Goal: Navigation & Orientation: Understand site structure

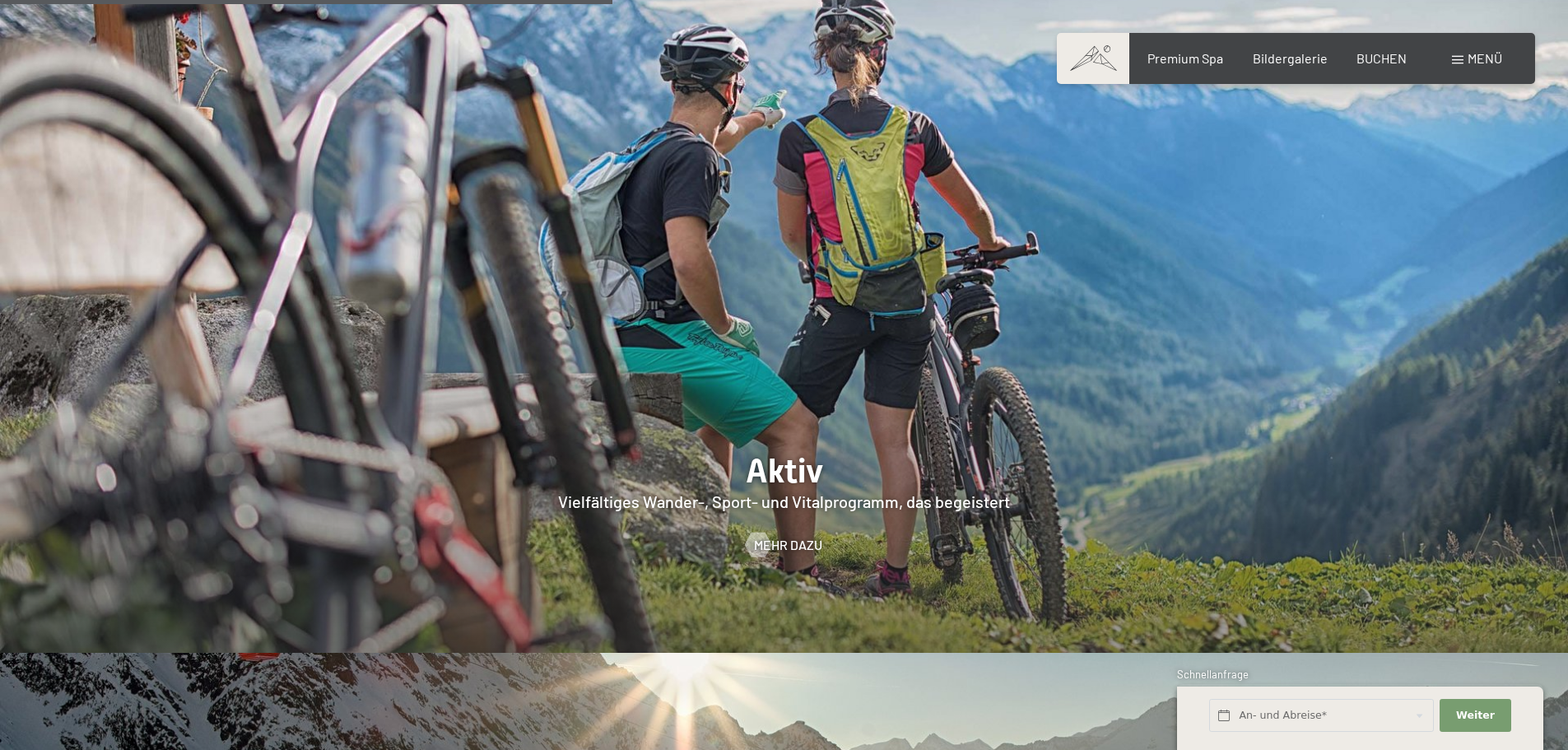
scroll to position [3293, 0]
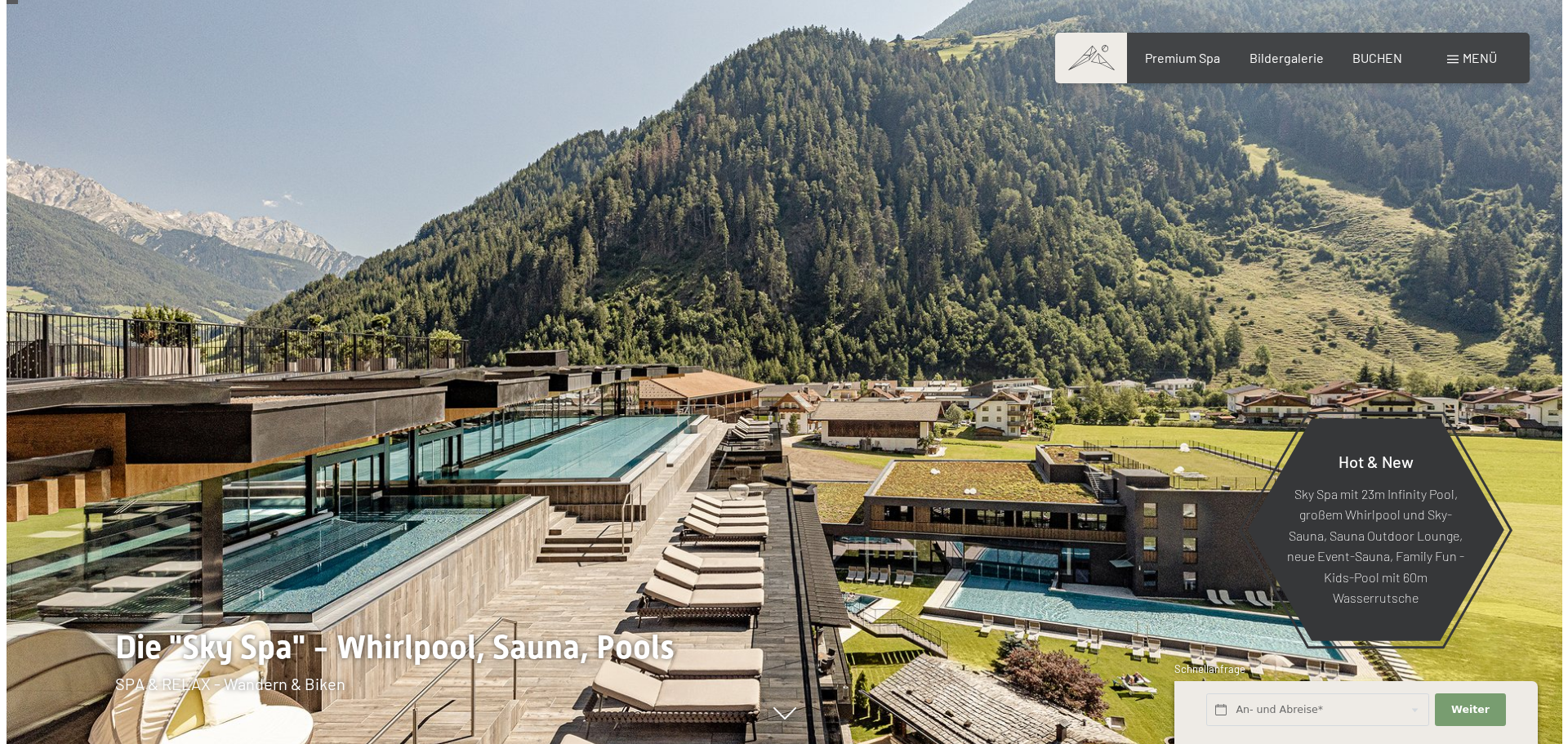
scroll to position [163, 0]
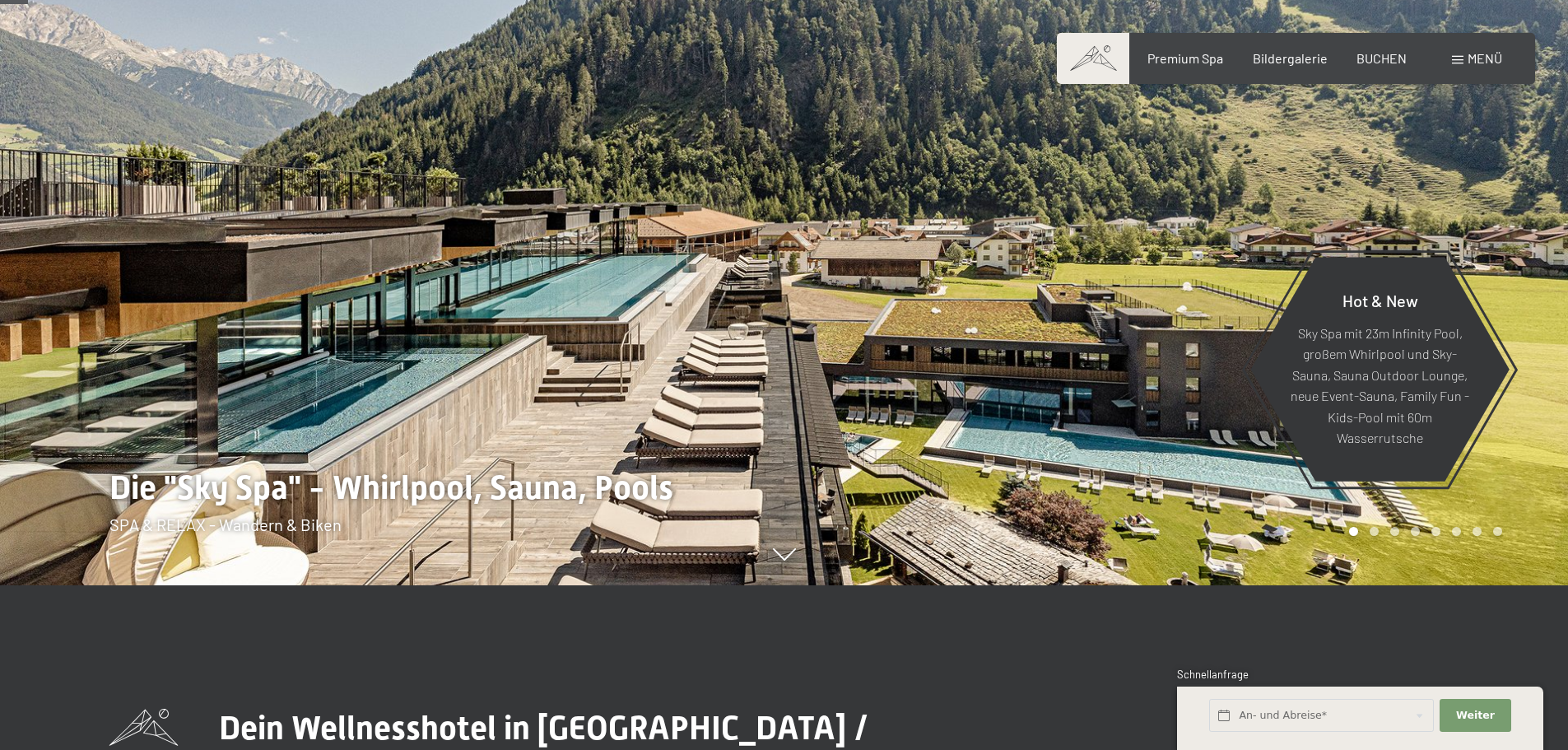
click at [1477, 56] on span "Menü" at bounding box center [1485, 58] width 35 height 15
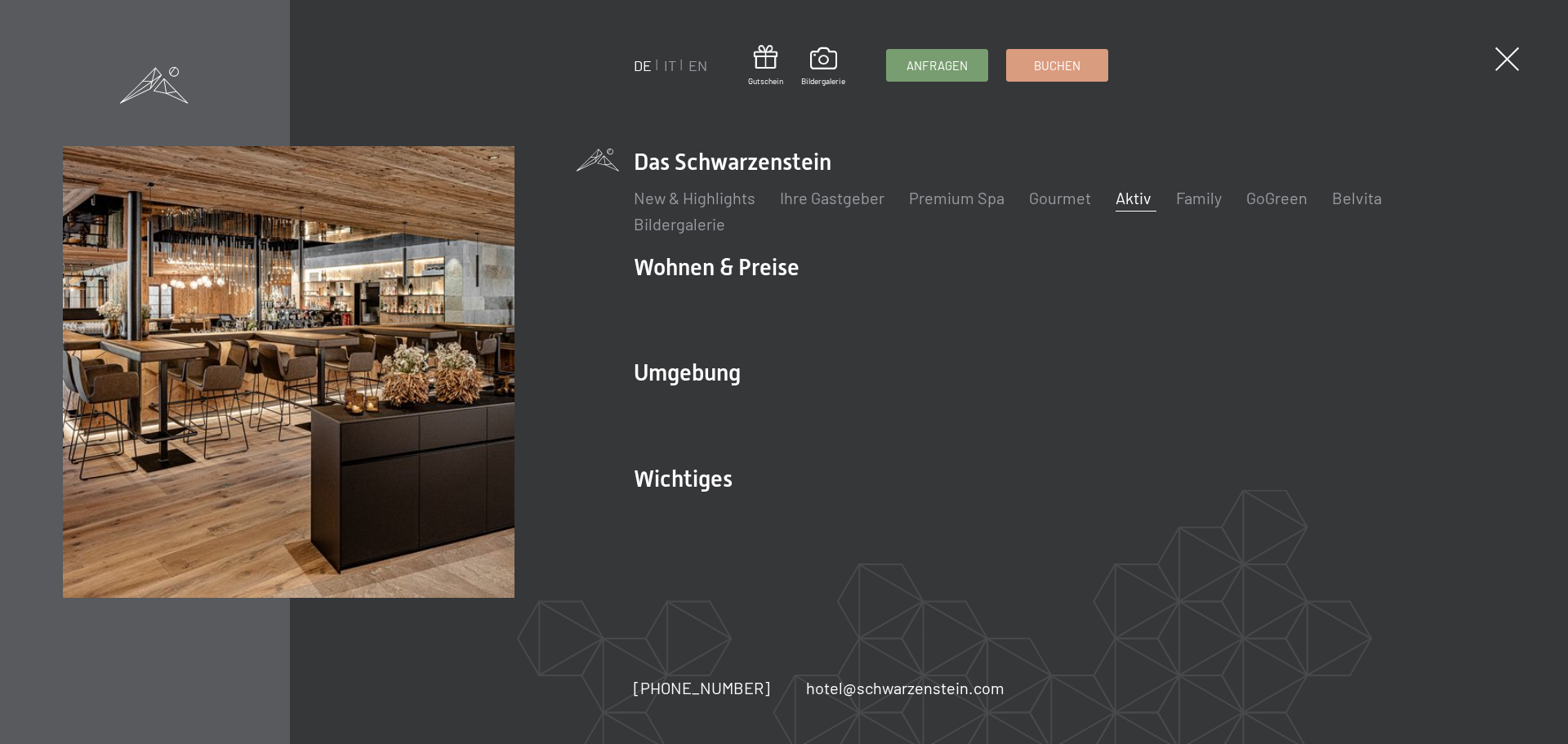
click at [1123, 198] on link "Aktiv" at bounding box center [1133, 198] width 35 height 19
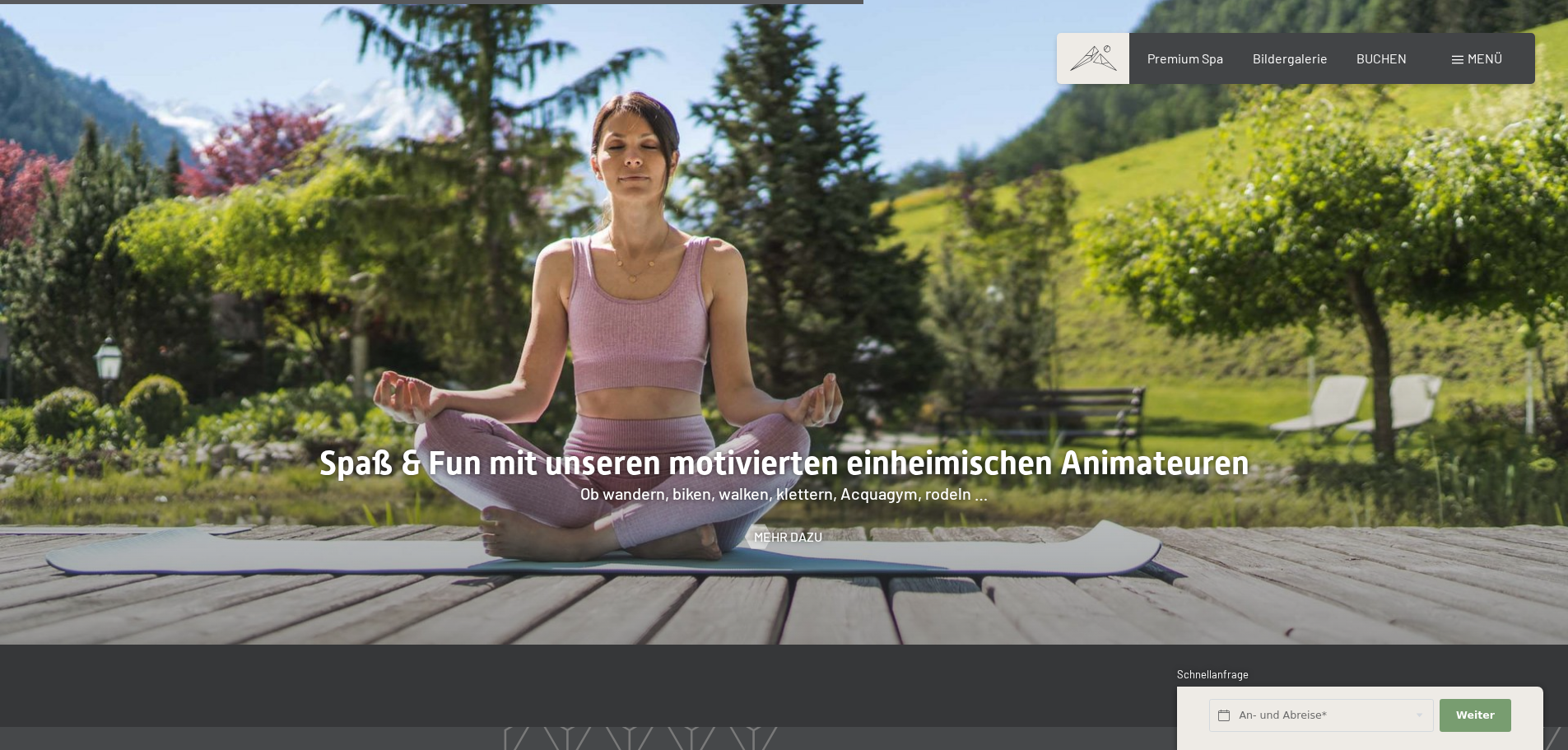
scroll to position [2294, 0]
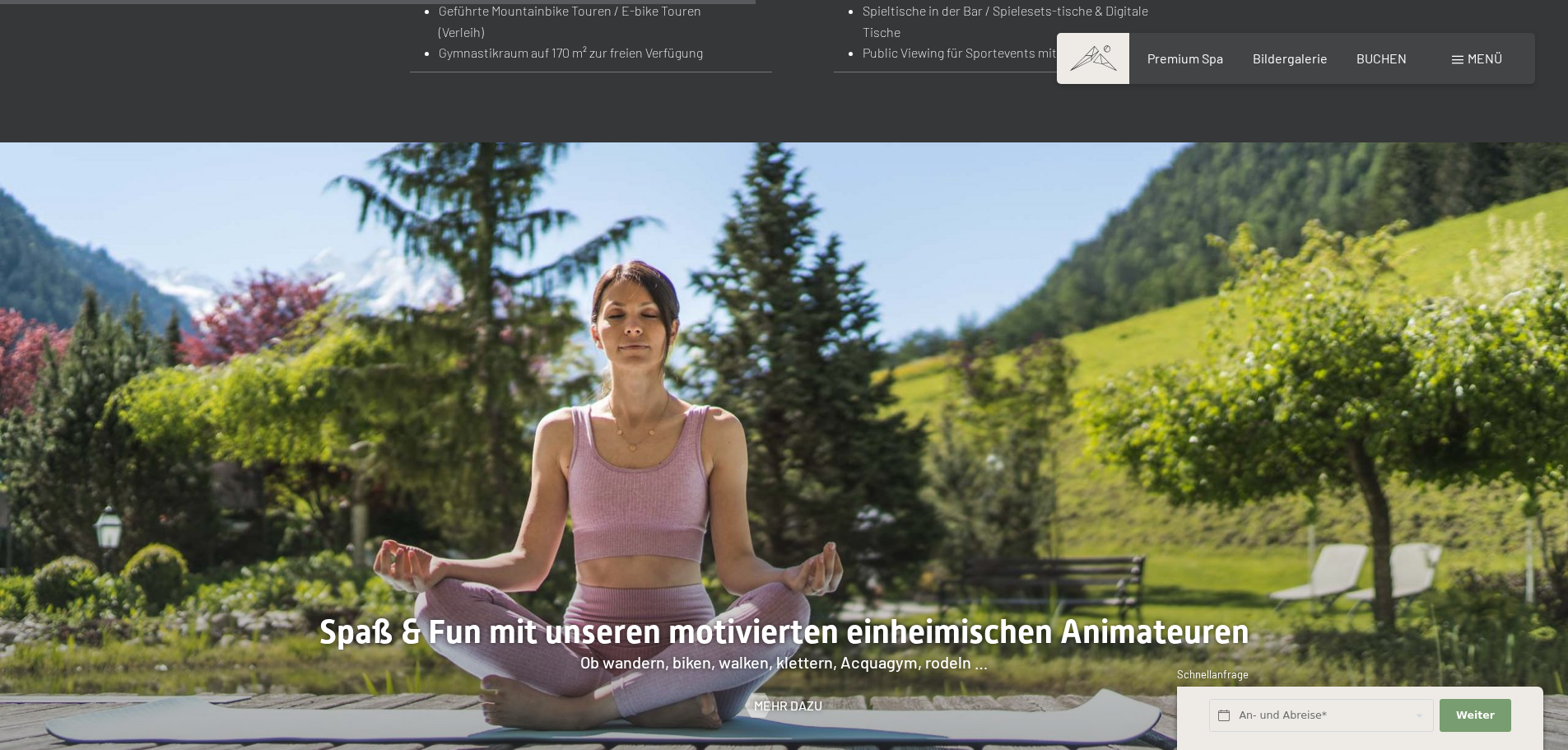
click at [1480, 58] on span "Menü" at bounding box center [1485, 58] width 35 height 15
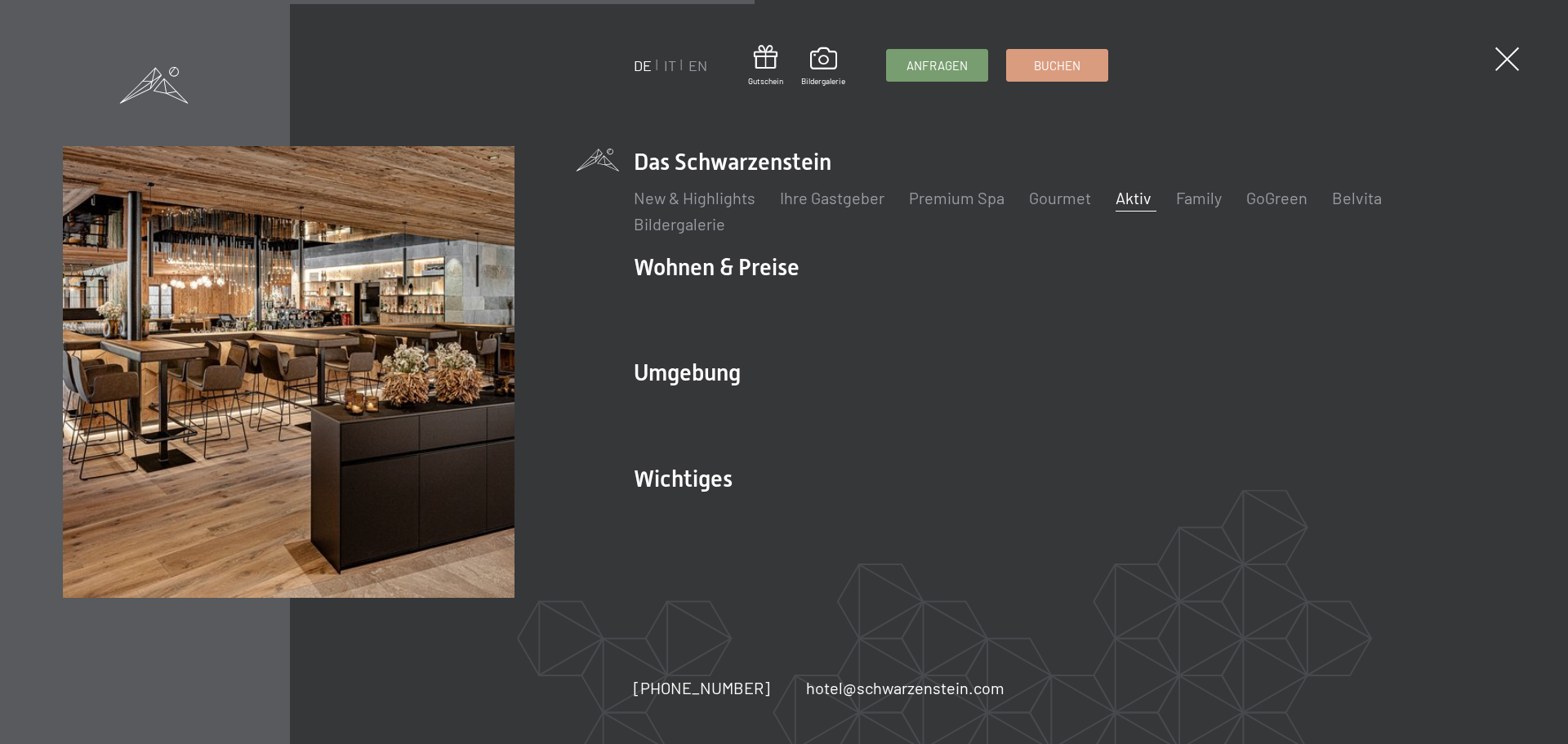
scroll to position [2281, 0]
click at [1062, 195] on link "Gourmet" at bounding box center [1059, 198] width 62 height 19
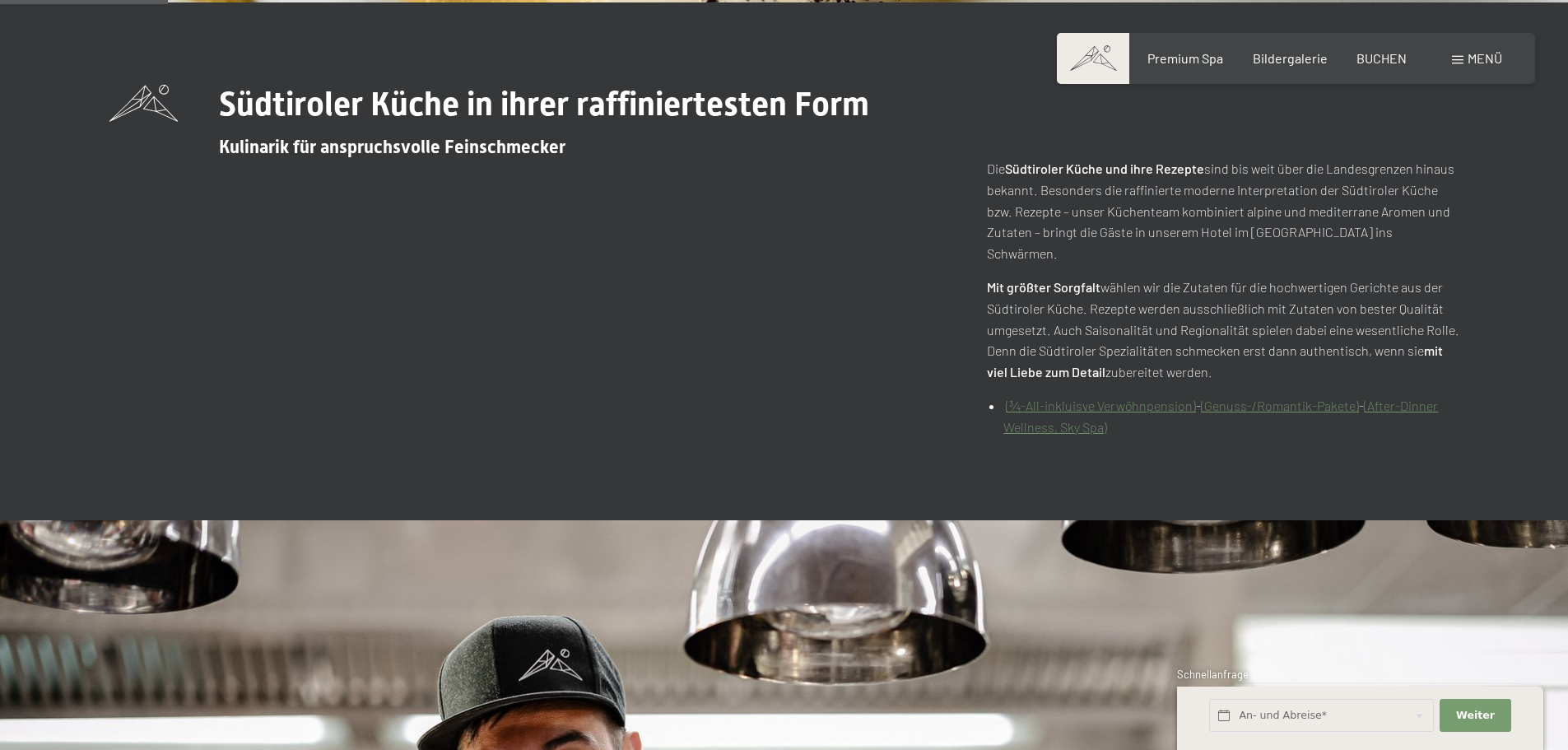
scroll to position [741, 0]
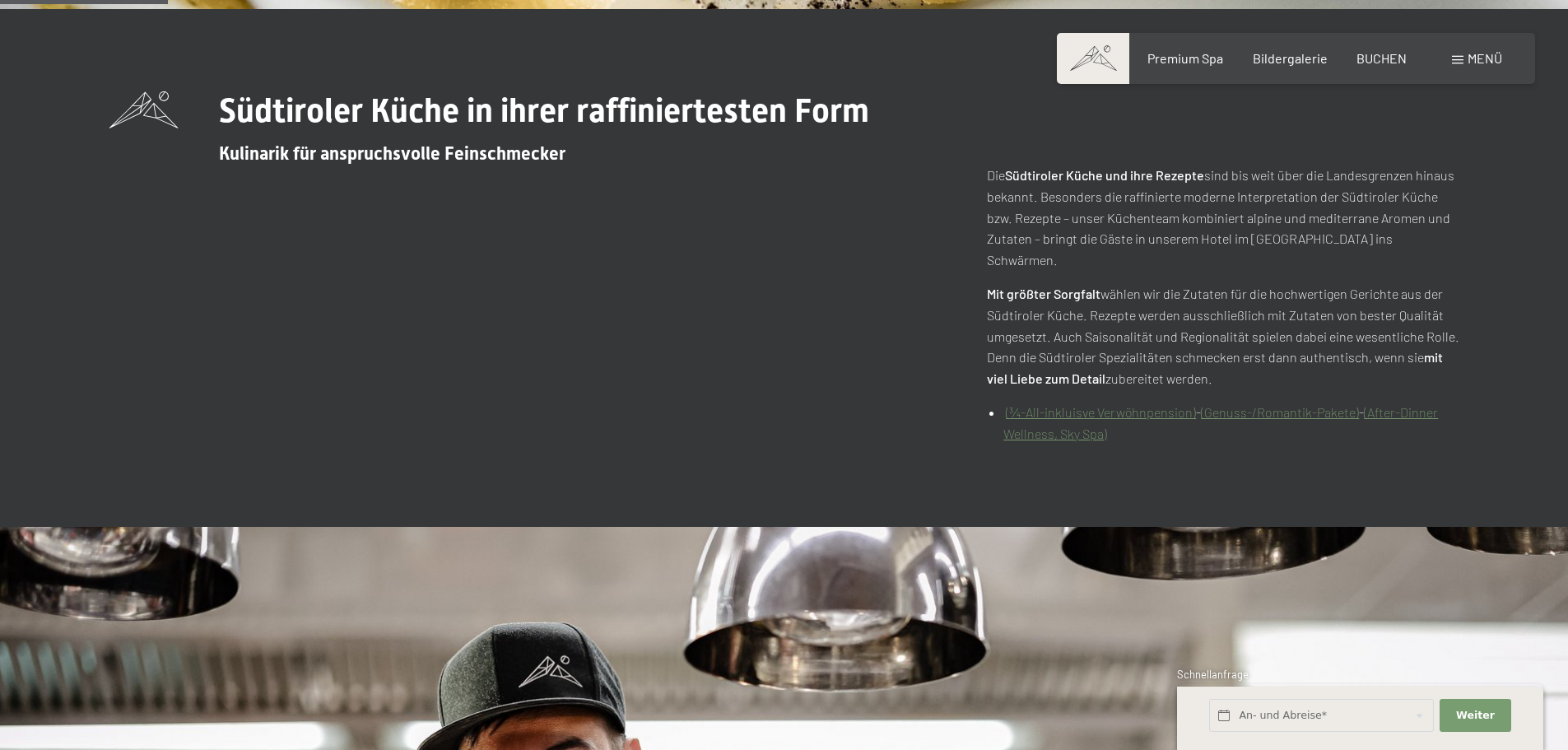
click at [1055, 404] on link "(¾-All-inkluisve Verwöhnpension)" at bounding box center [1100, 412] width 190 height 15
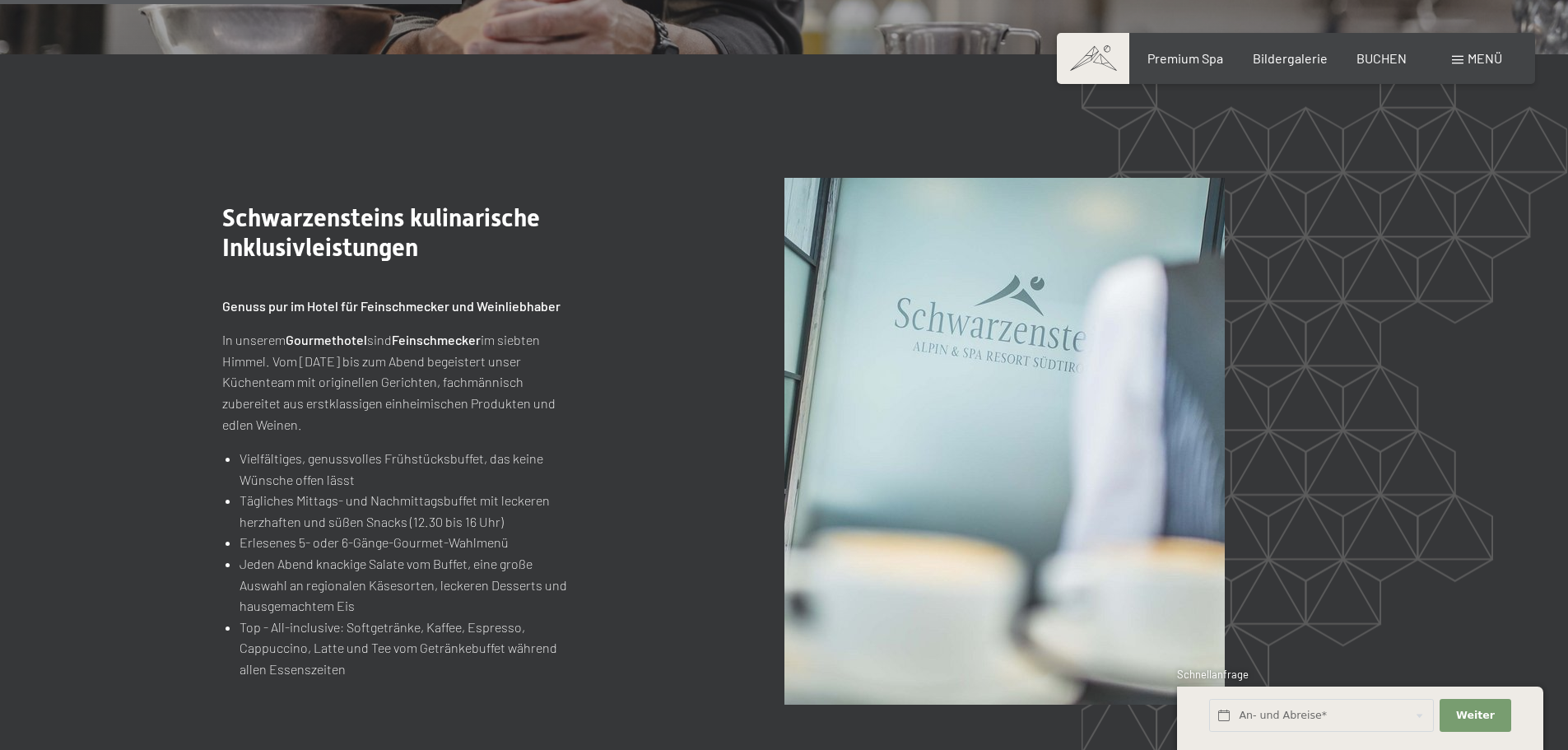
scroll to position [1893, 0]
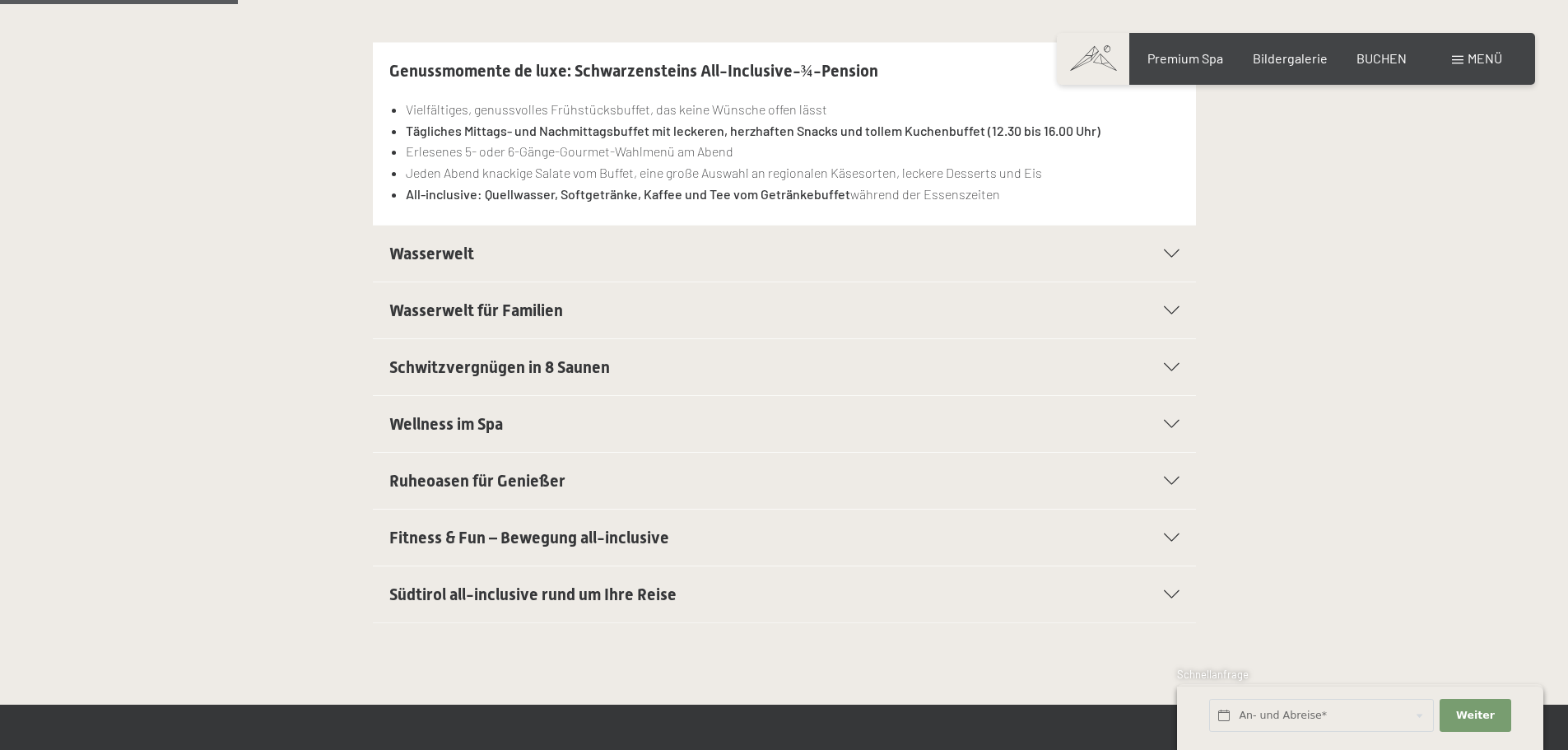
scroll to position [494, 0]
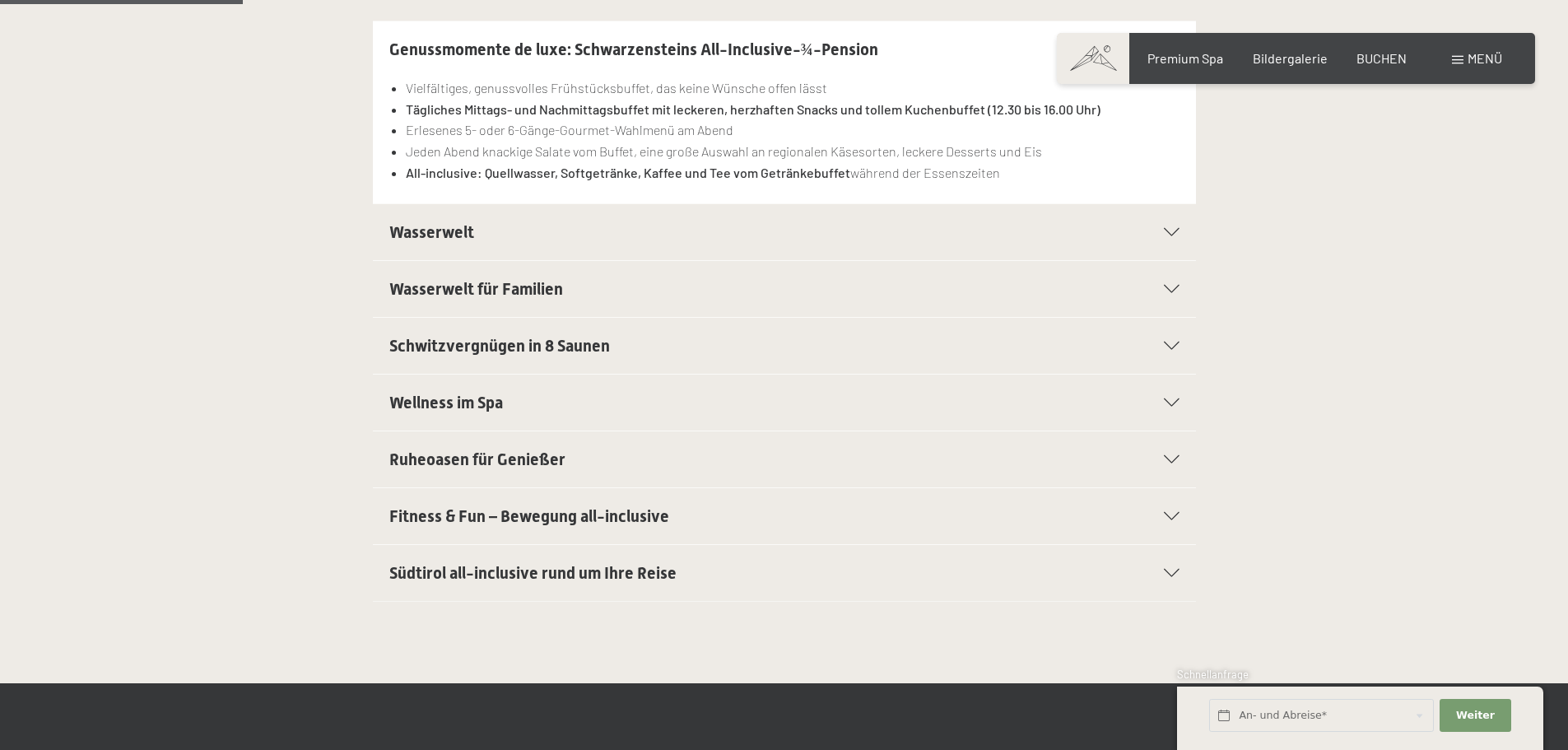
click at [519, 459] on span "Ruheoasen für Genießer" at bounding box center [477, 459] width 176 height 19
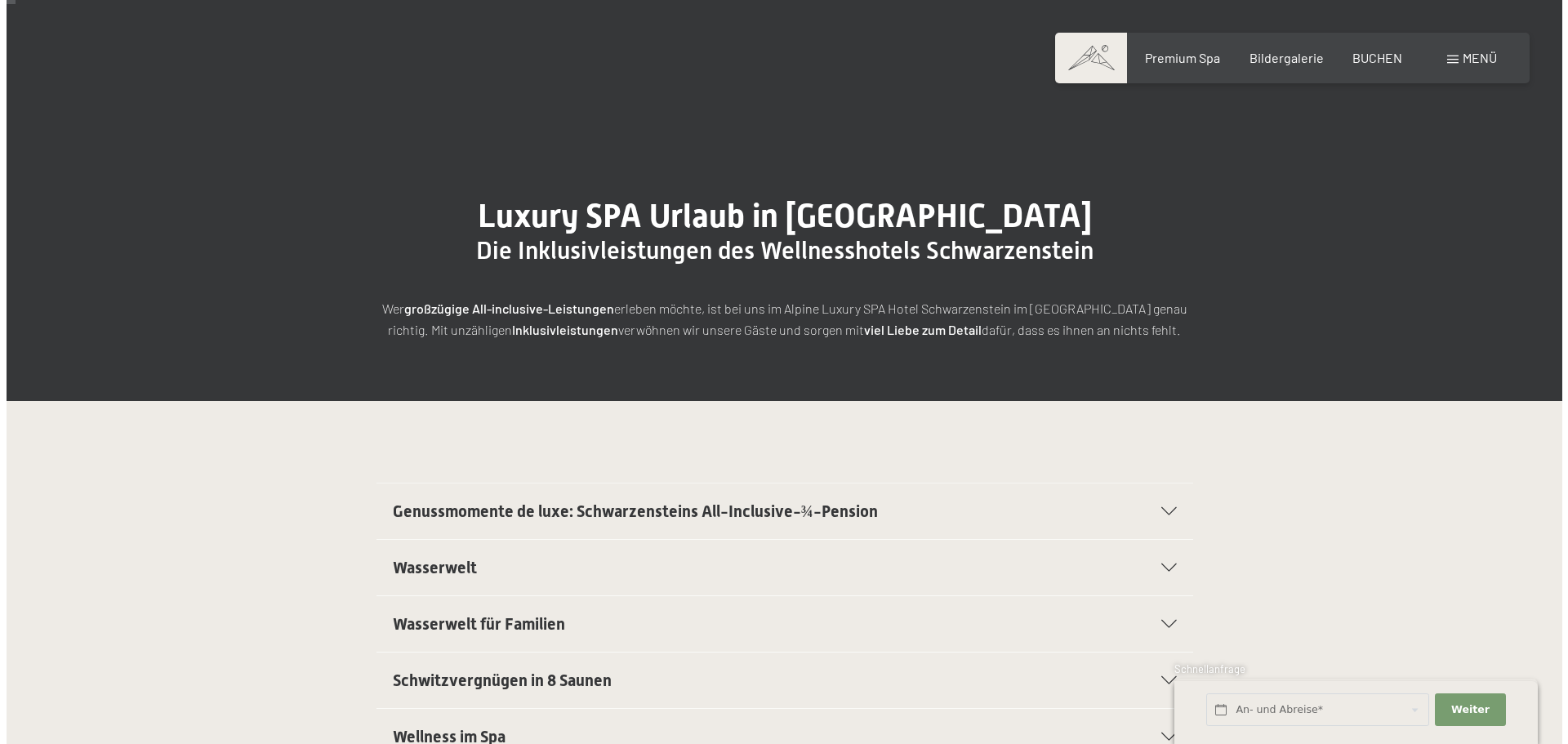
scroll to position [0, 0]
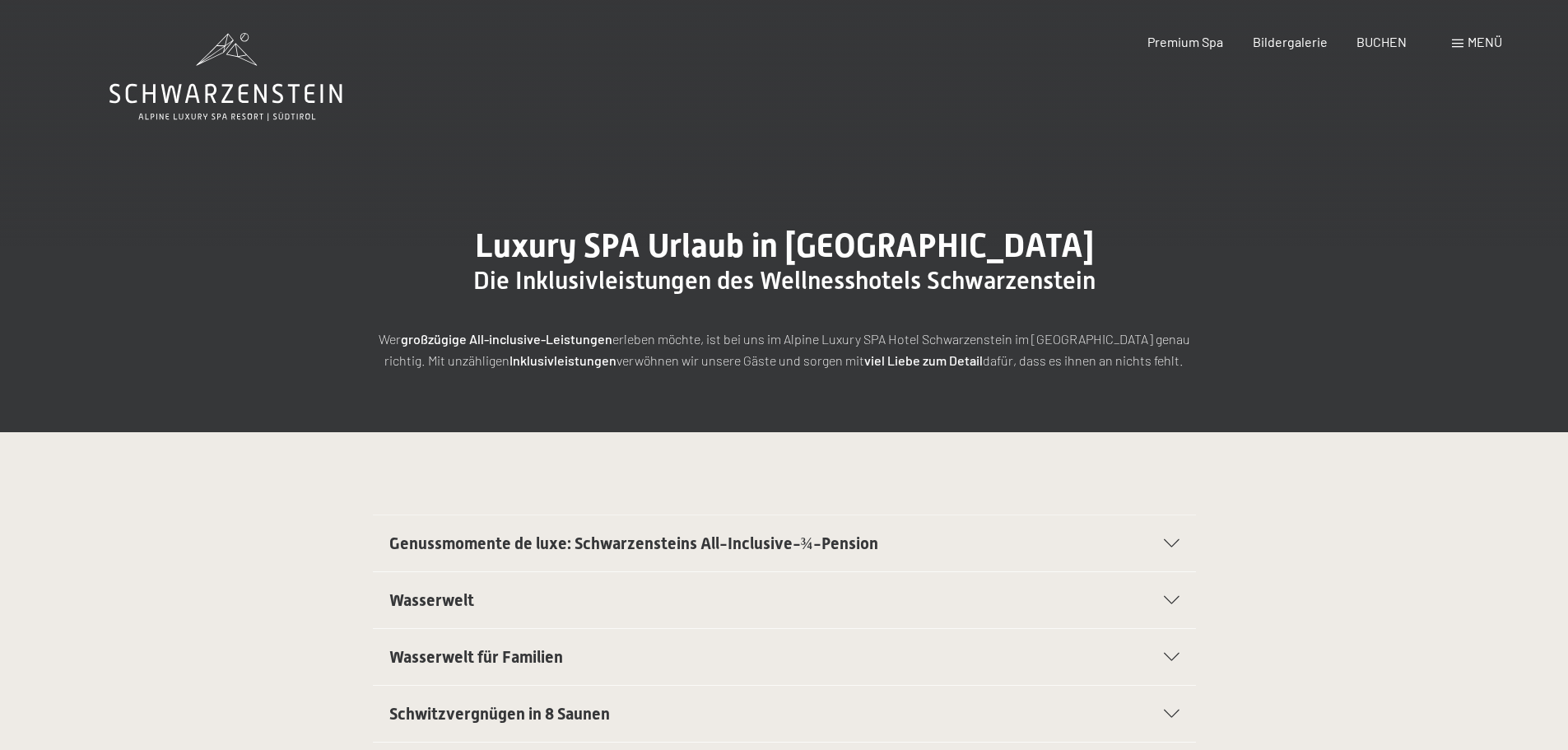
click at [1492, 42] on span "Menü" at bounding box center [1485, 42] width 35 height 15
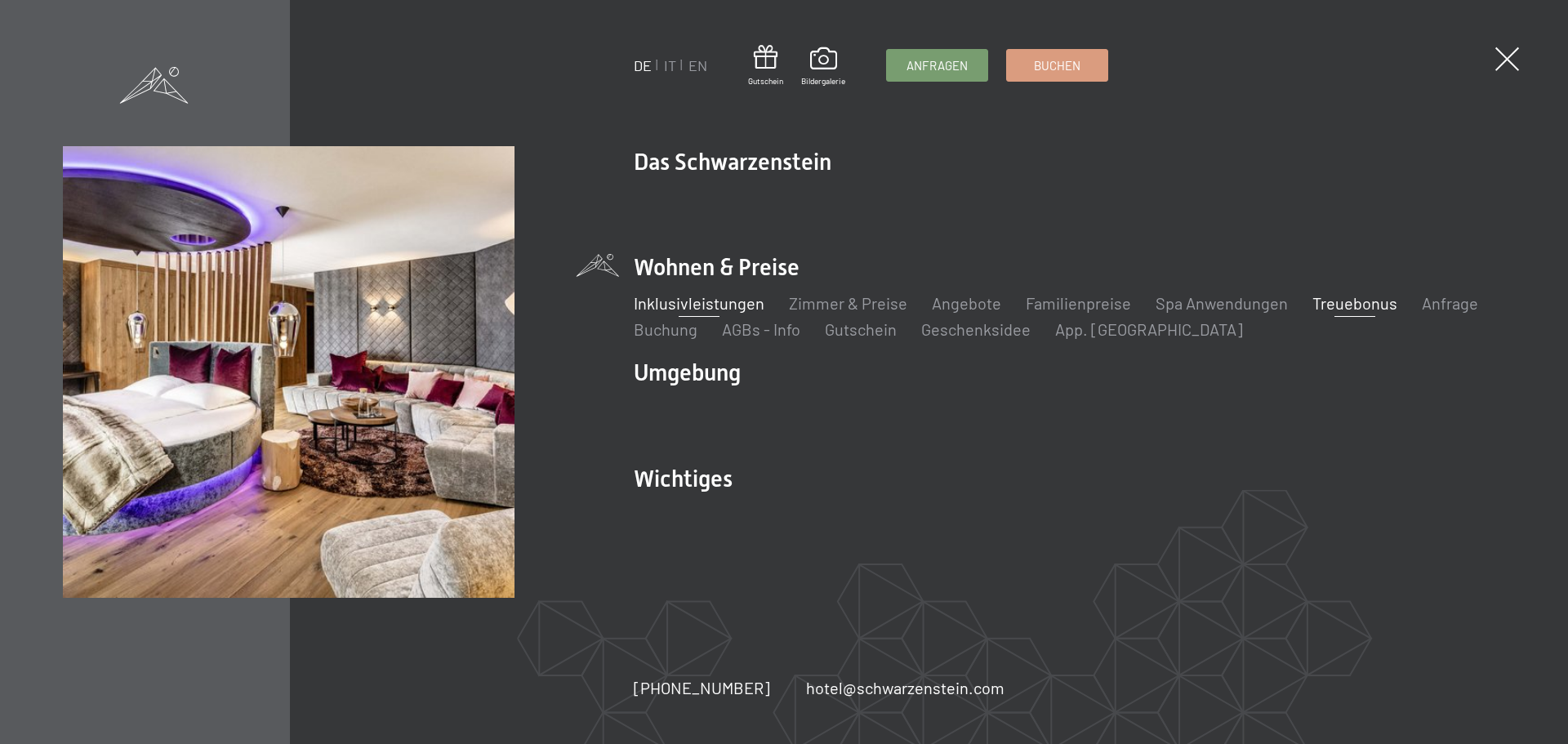
click at [1333, 303] on link "Treuebonus" at bounding box center [1354, 303] width 85 height 19
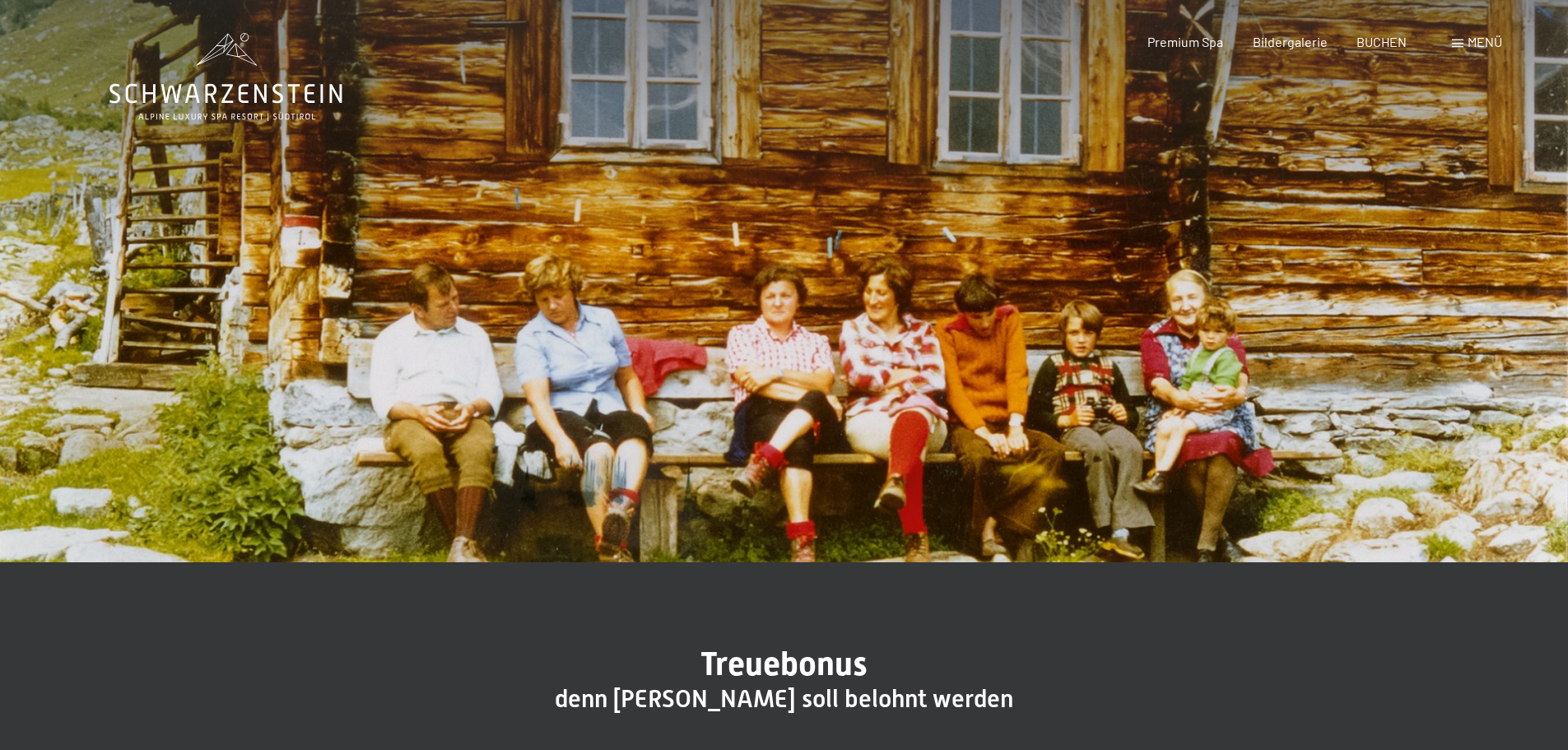
click at [1467, 42] on div "Menü" at bounding box center [1477, 42] width 50 height 18
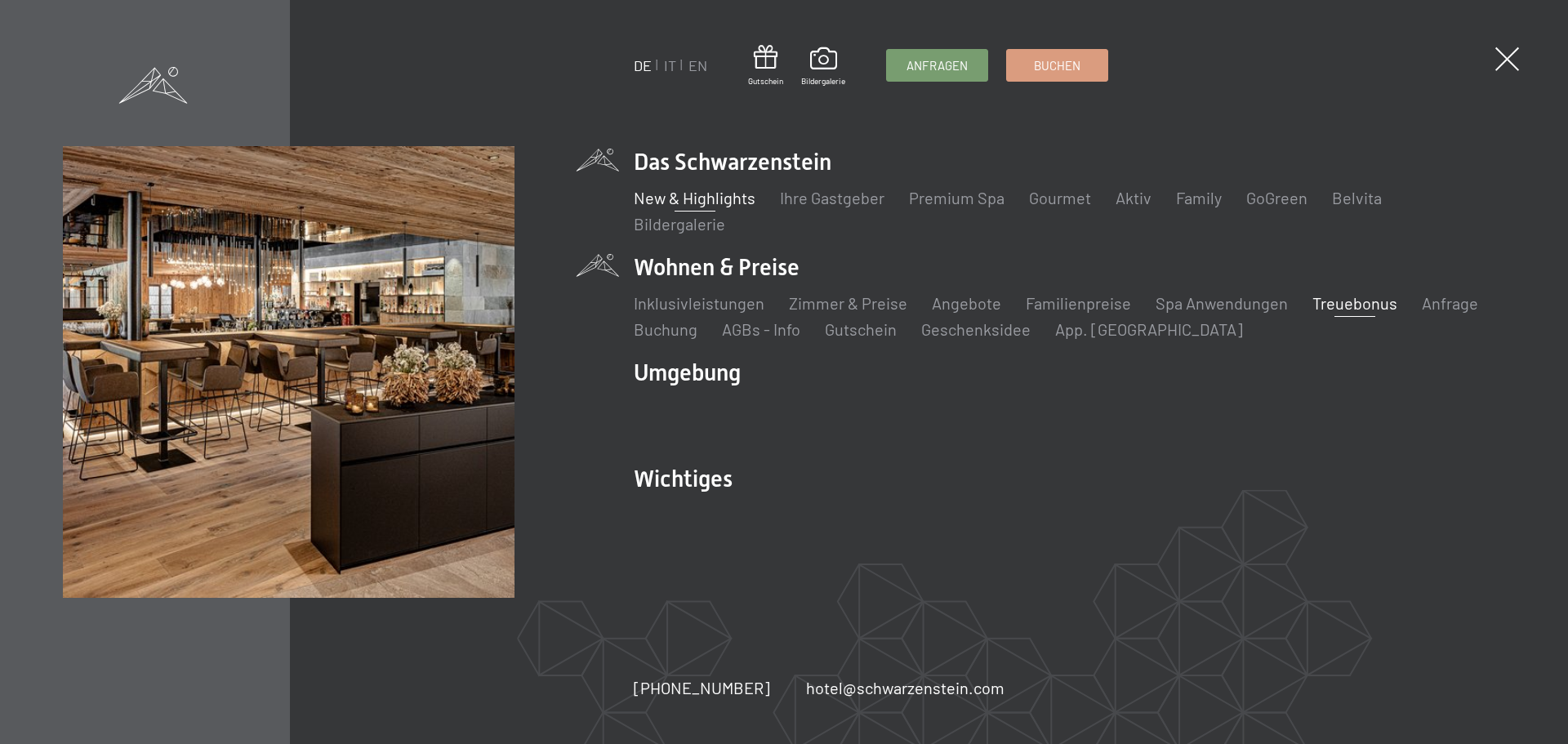
click at [742, 198] on link "New & Highlights" at bounding box center [694, 198] width 122 height 19
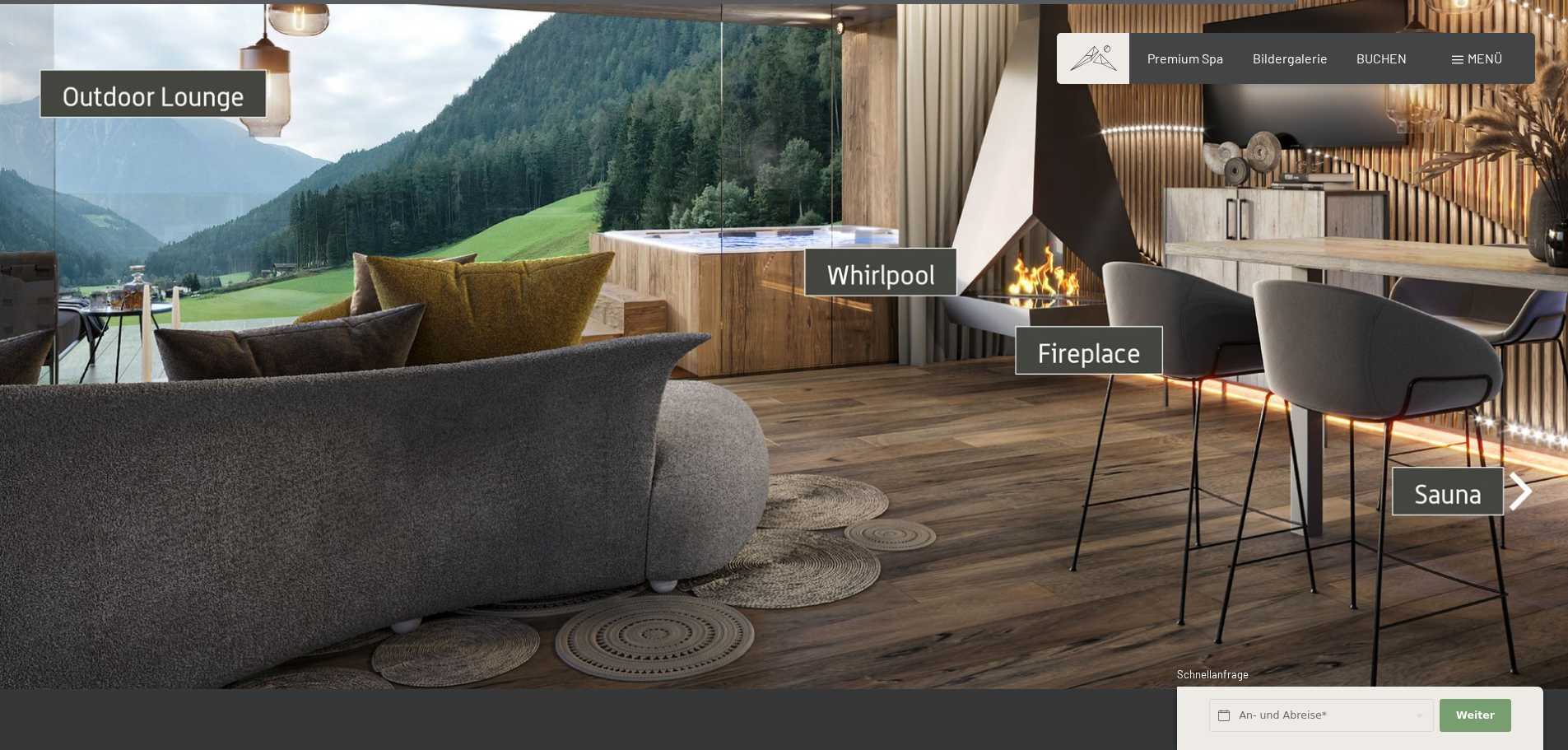
scroll to position [6093, 0]
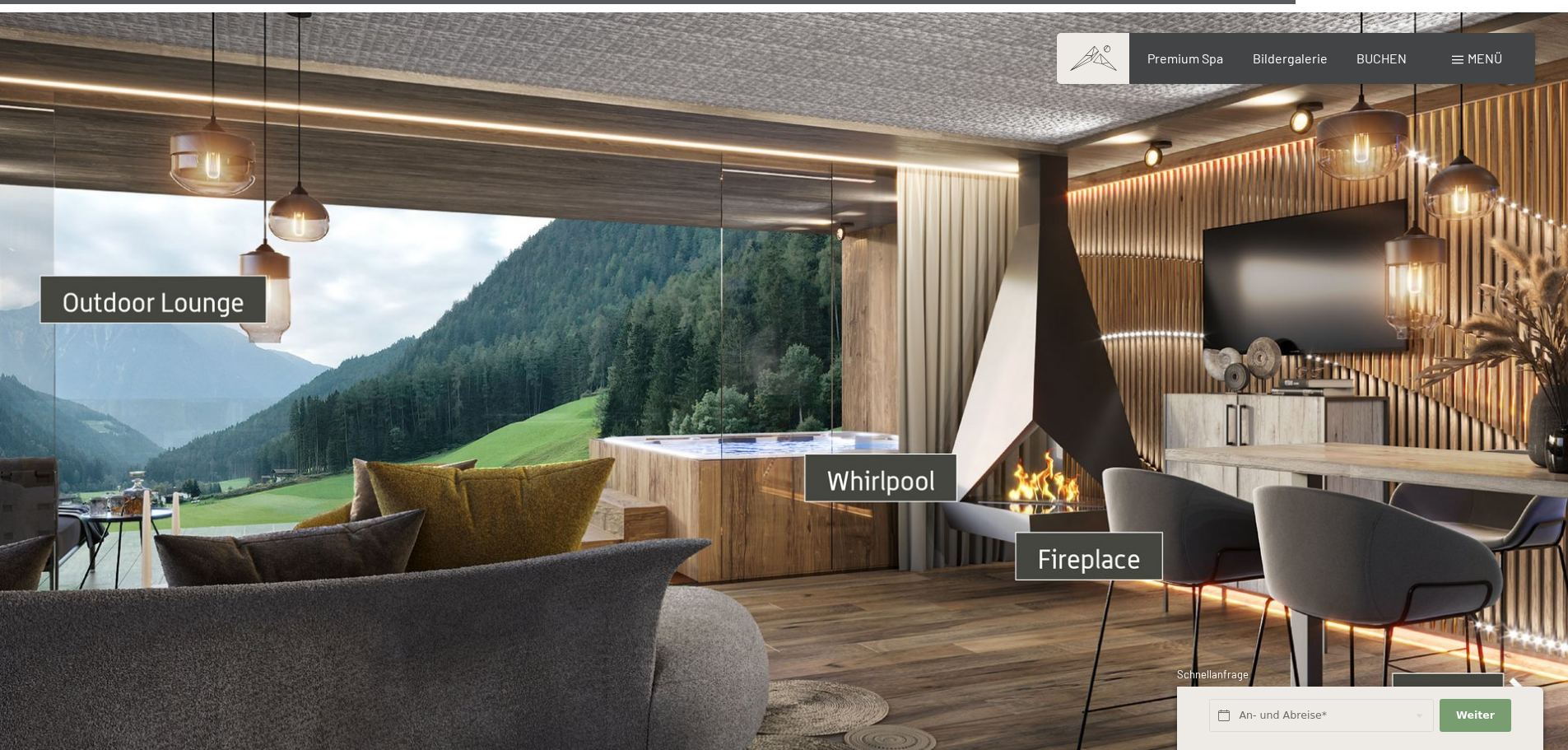
click at [905, 436] on img at bounding box center [784, 453] width 1568 height 882
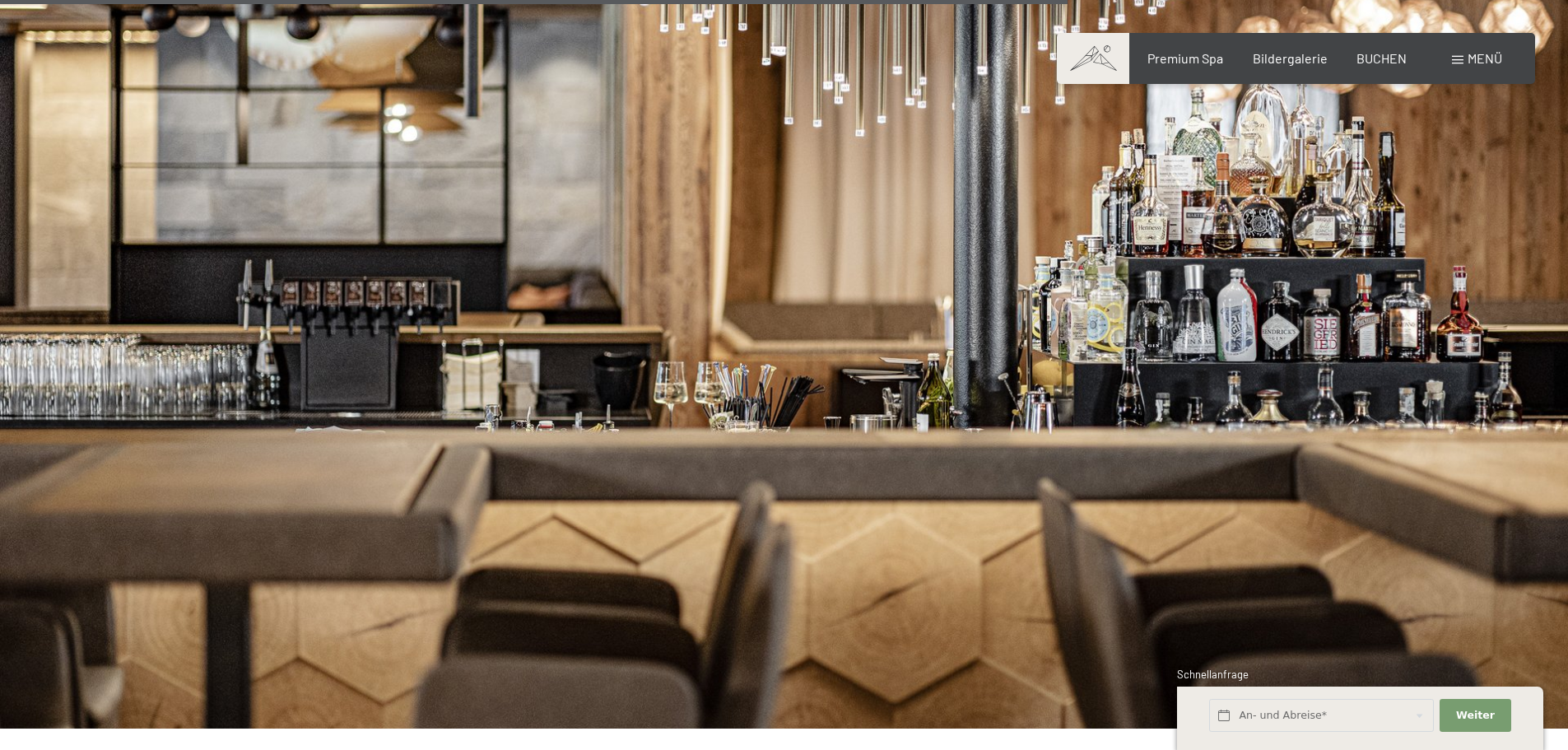
scroll to position [4693, 0]
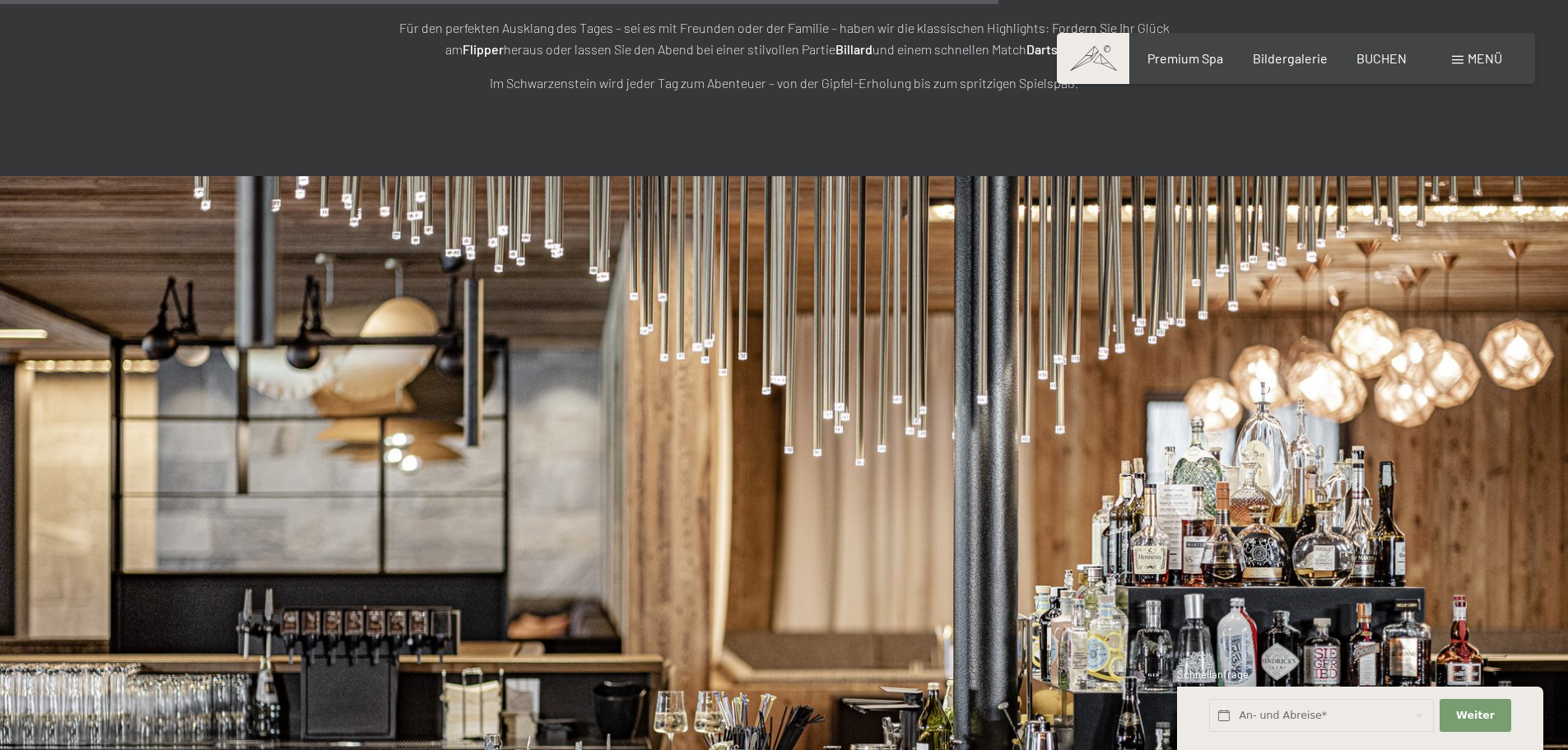
click at [1480, 58] on span "Menü" at bounding box center [1485, 58] width 35 height 15
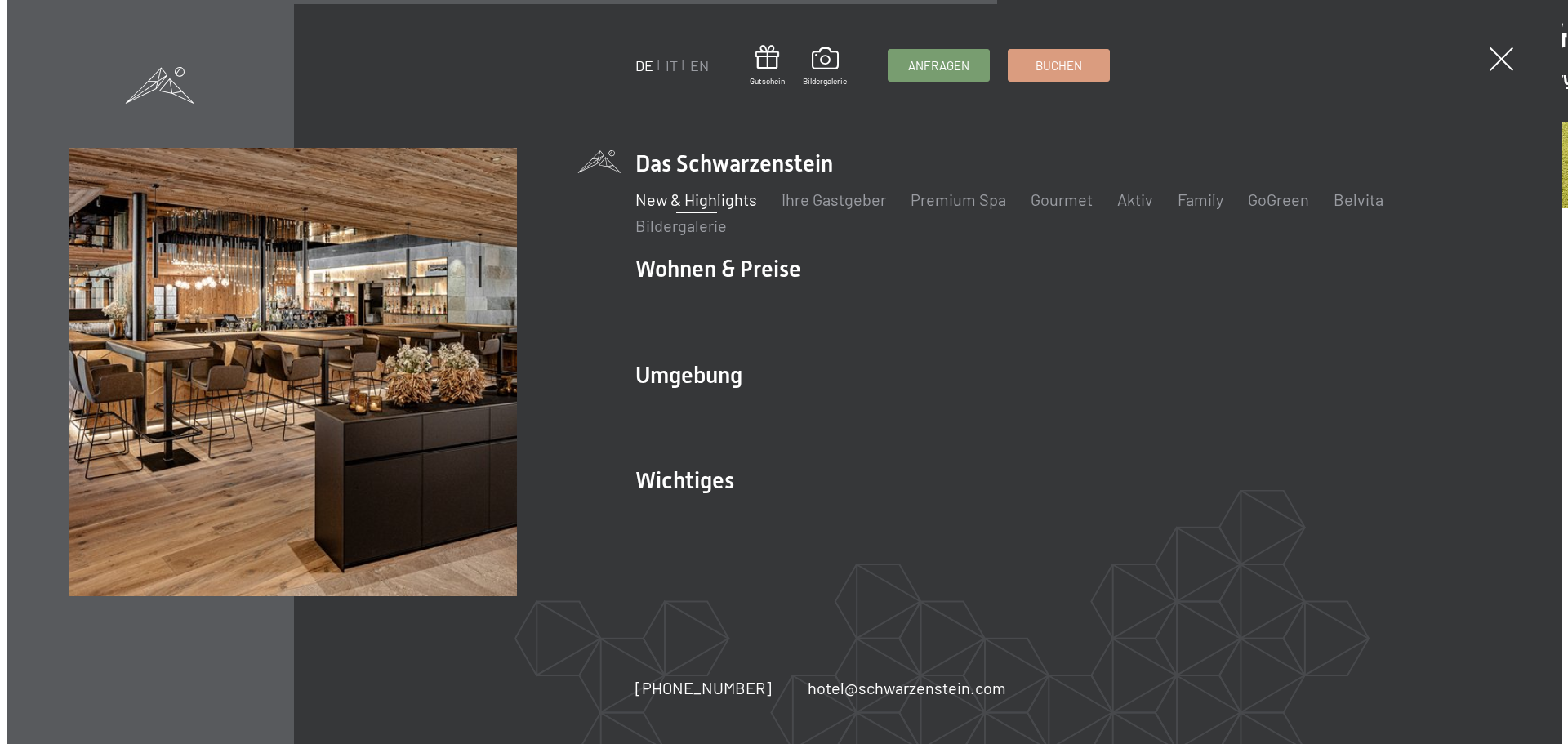
scroll to position [4676, 0]
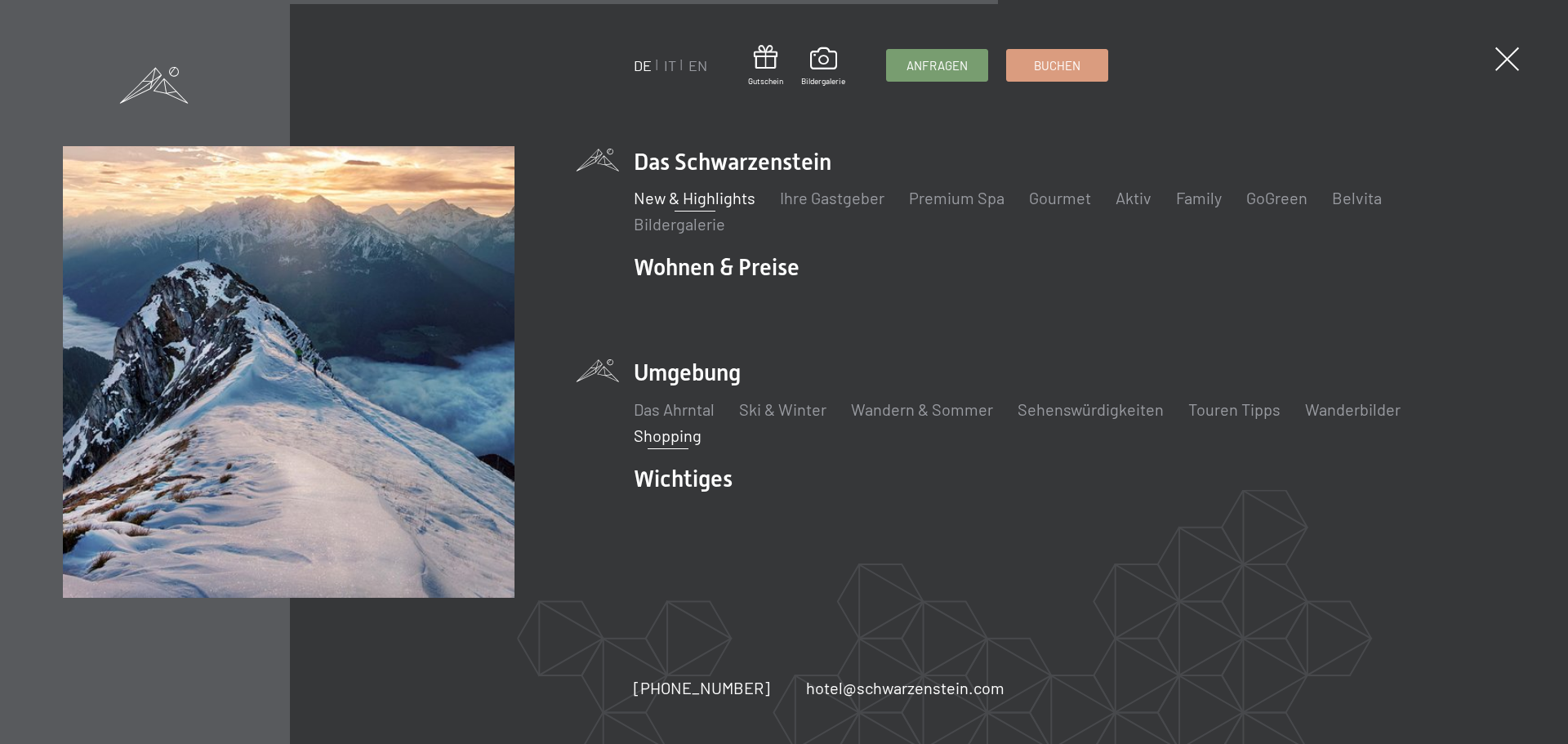
click at [675, 432] on link "Shopping" at bounding box center [667, 435] width 68 height 19
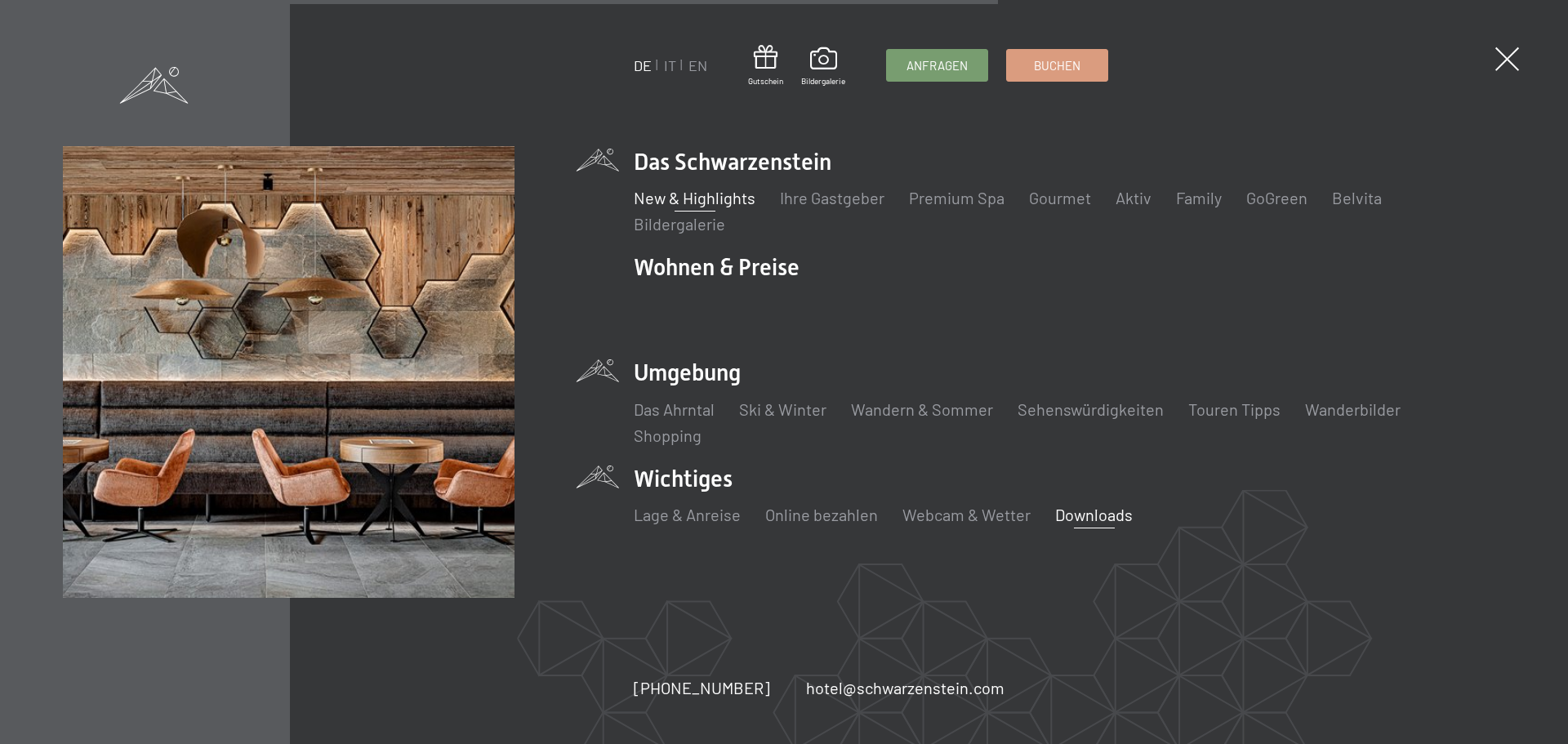
click at [1072, 516] on link "Downloads" at bounding box center [1094, 514] width 78 height 19
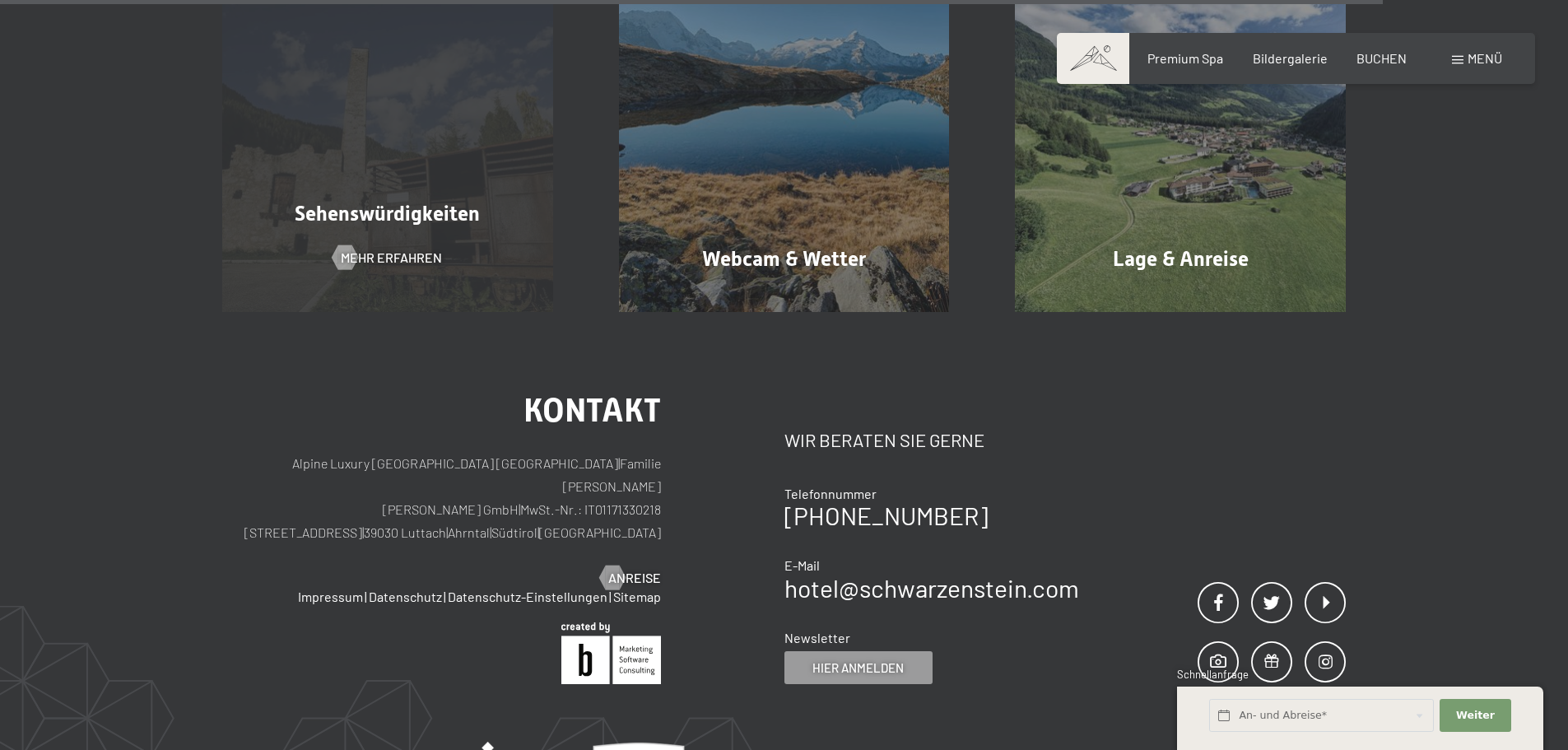
scroll to position [3065, 0]
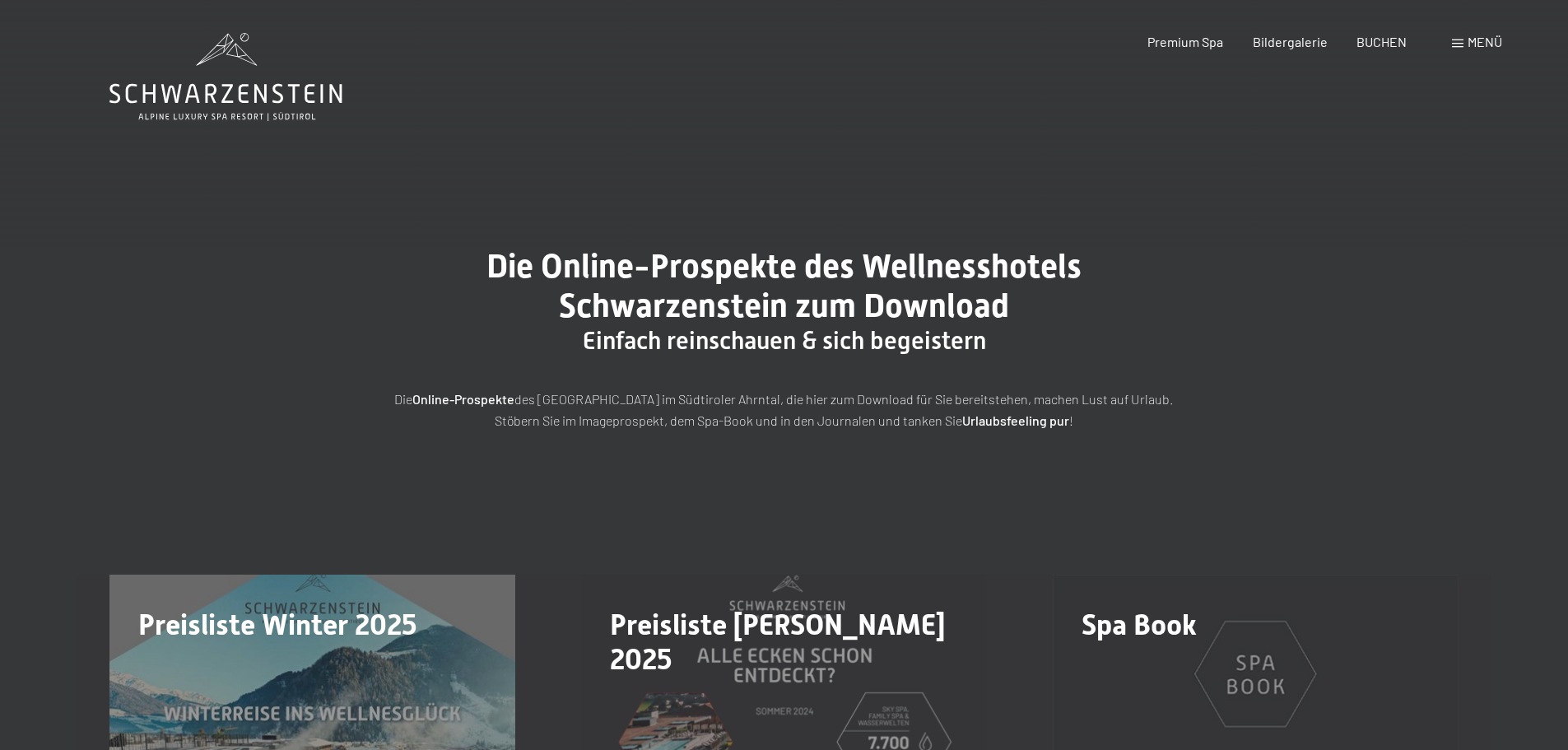
click at [1479, 42] on span "Menü" at bounding box center [1485, 42] width 35 height 15
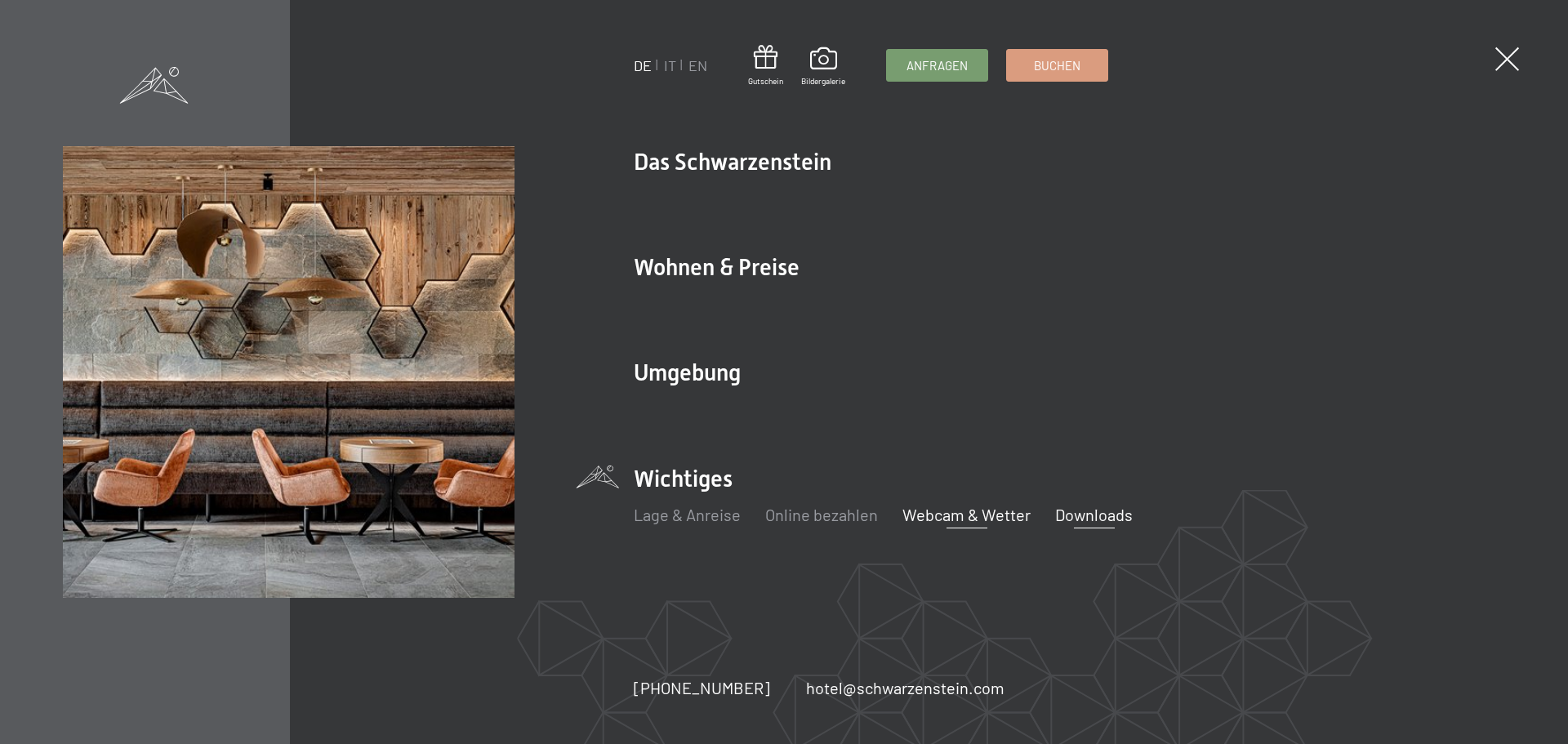
click at [992, 510] on link "Webcam & Wetter" at bounding box center [966, 514] width 128 height 19
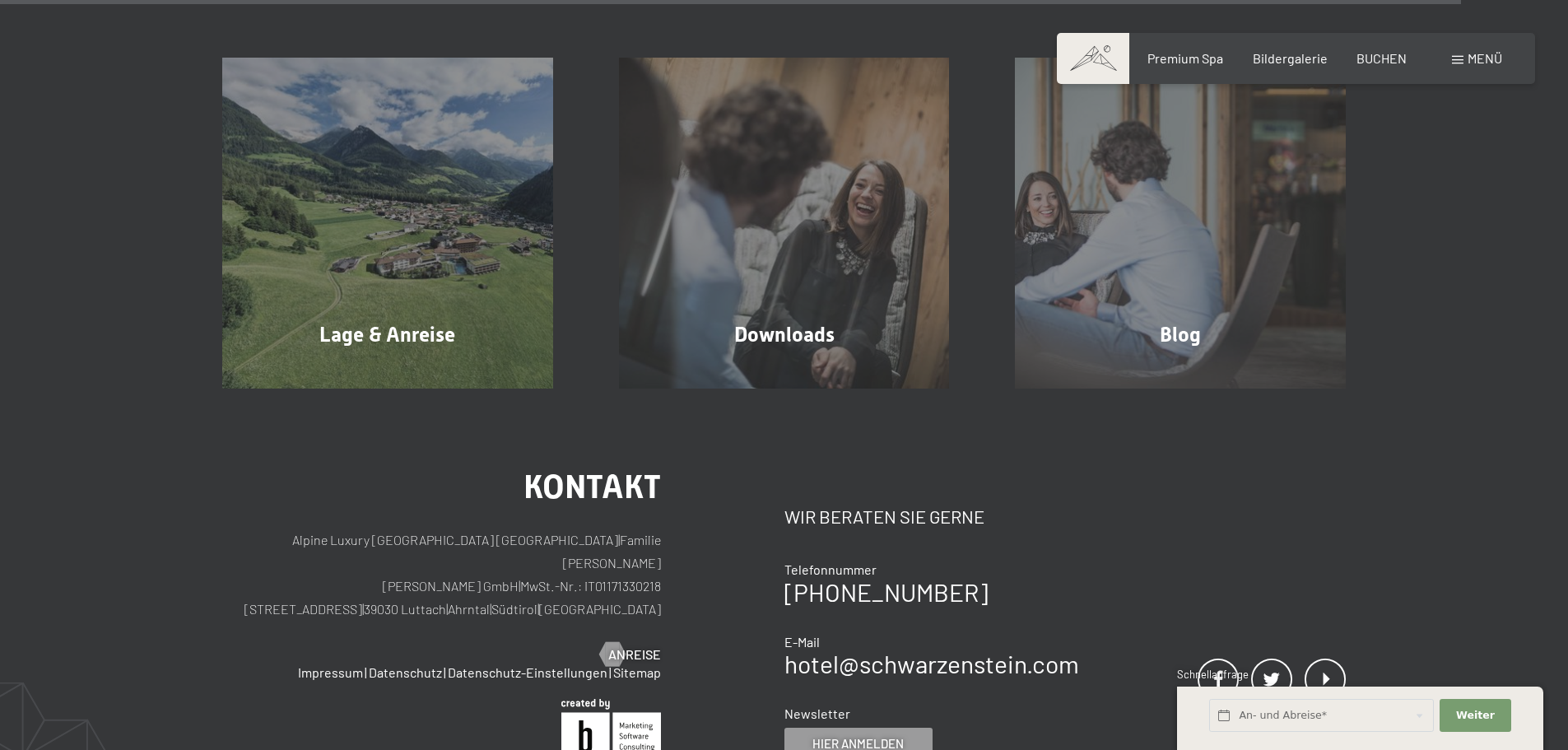
scroll to position [5516, 0]
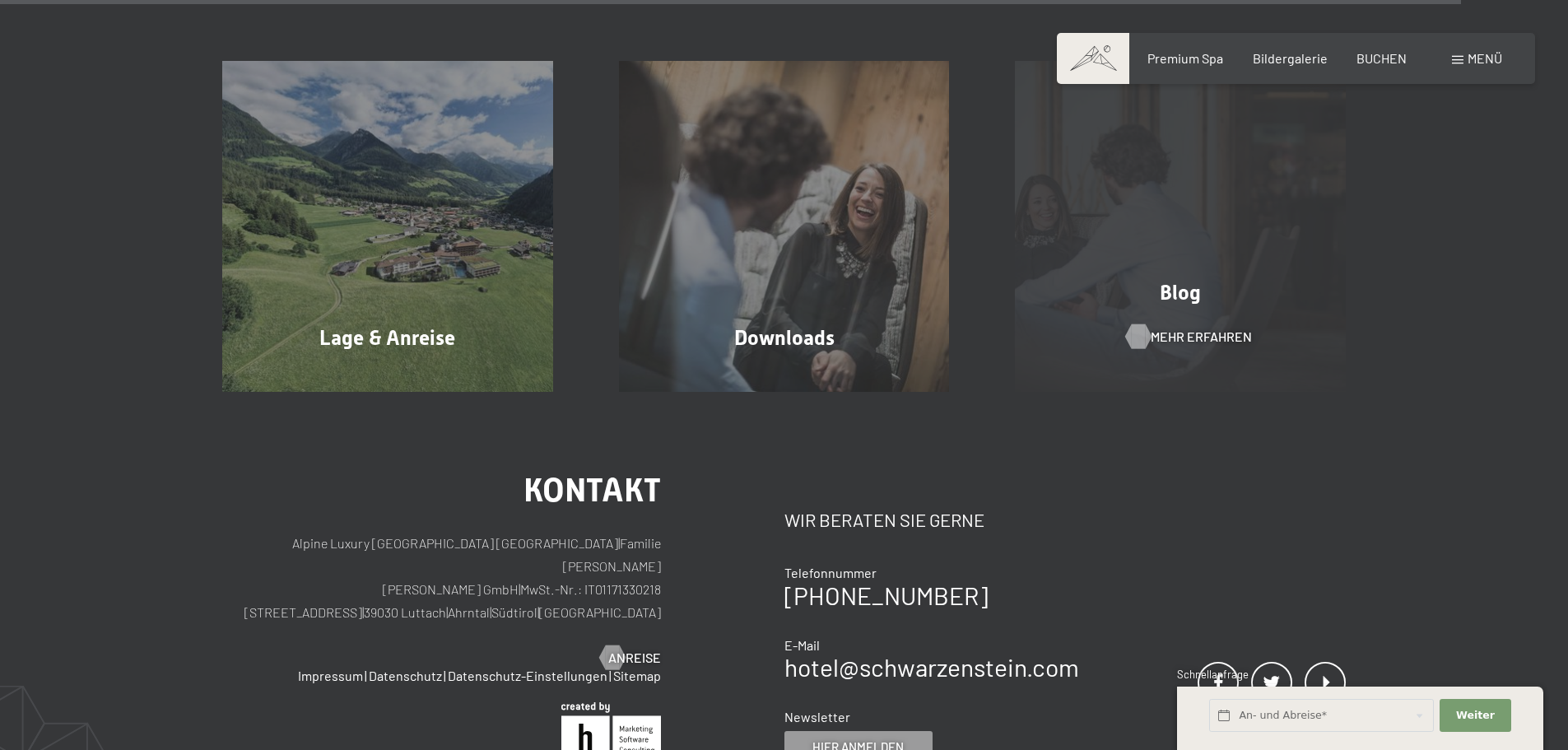
click at [1181, 337] on span "Mehr erfahren" at bounding box center [1201, 336] width 101 height 18
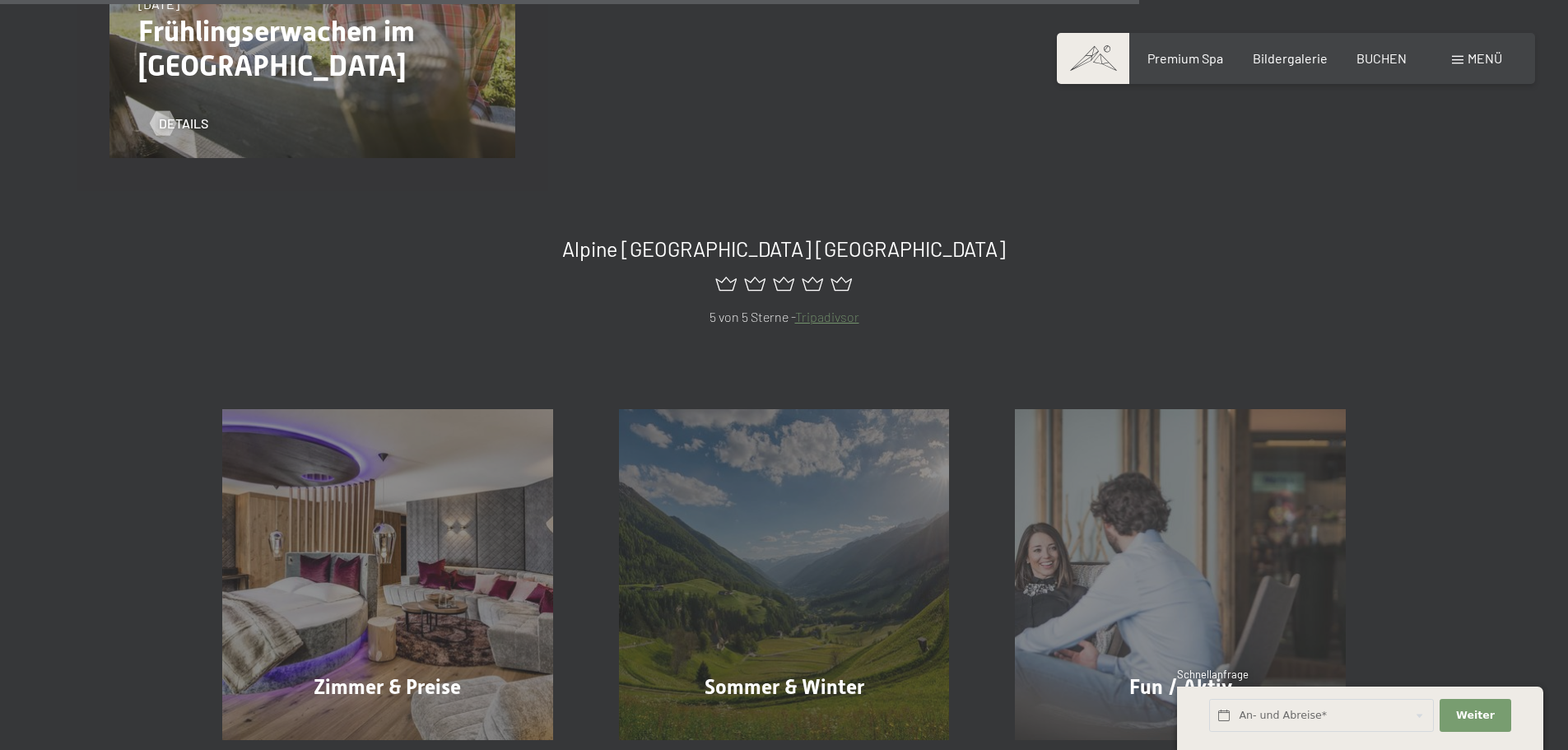
scroll to position [2305, 0]
